Goal: Navigation & Orientation: Find specific page/section

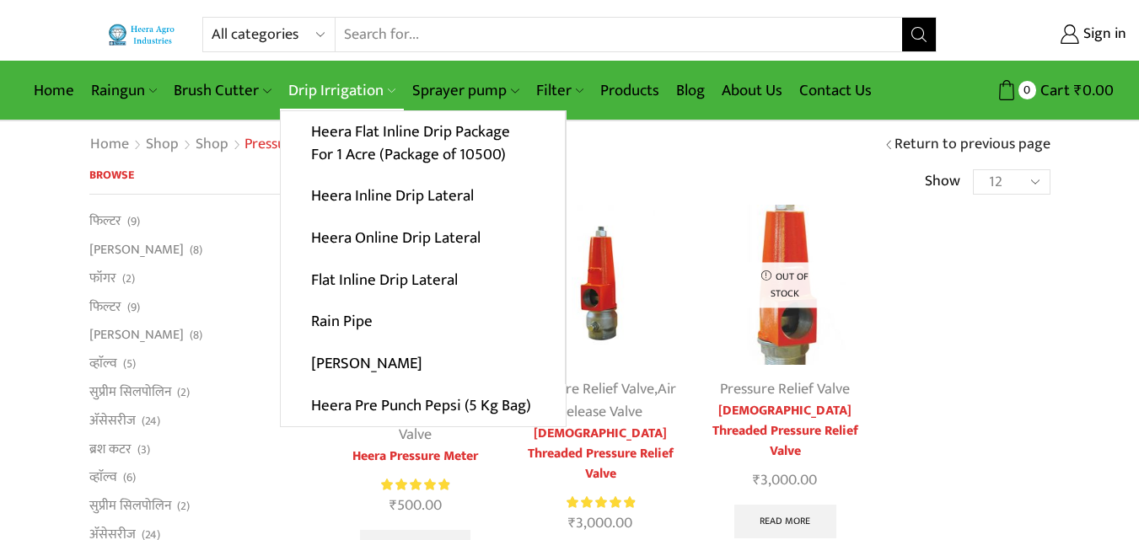
click at [311, 87] on link "Drip Irrigation" at bounding box center [342, 91] width 124 height 40
